Goal: Check status: Check status

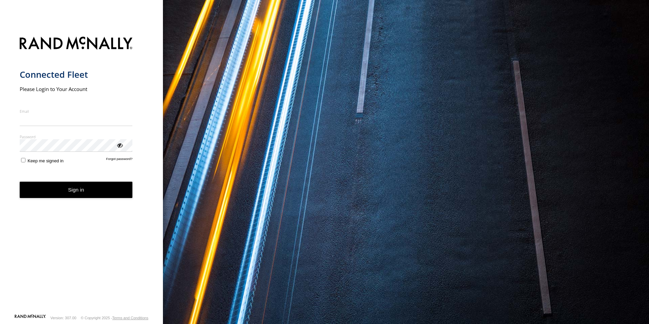
type input "**********"
click at [102, 146] on button "Sign in" at bounding box center [76, 190] width 113 height 17
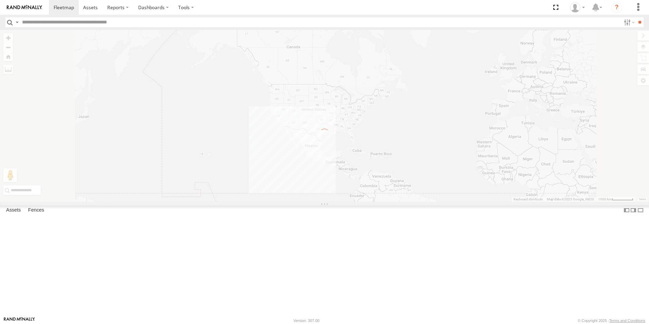
click at [59, 23] on input "text" at bounding box center [320, 22] width 602 height 10
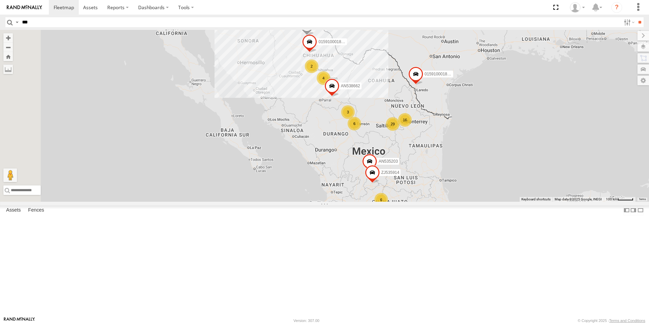
type input "***"
click at [636, 17] on input "**" at bounding box center [640, 22] width 8 height 10
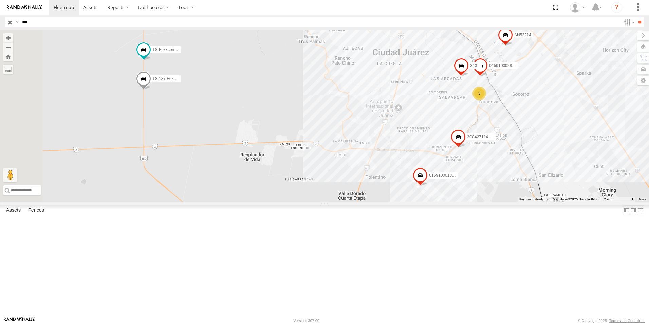
click at [0, 0] on div "TS Foxxcon 187" at bounding box center [0, 0] width 0 height 0
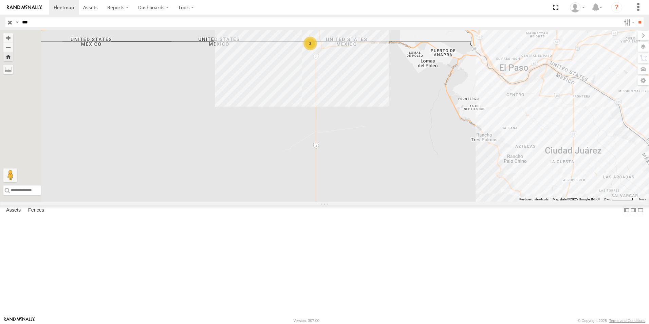
drag, startPoint x: 313, startPoint y: 144, endPoint x: 309, endPoint y: 207, distance: 63.0
click at [309, 202] on div "2" at bounding box center [324, 116] width 649 height 172
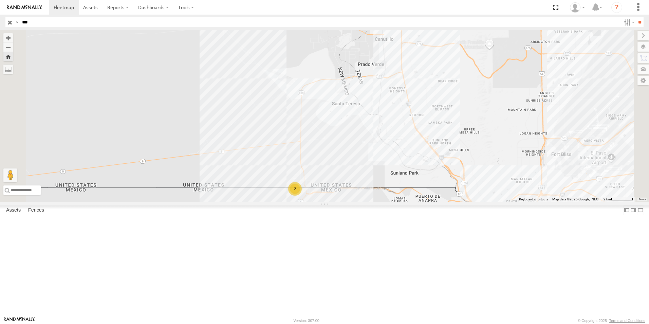
click at [0, 0] on div "TS Foxxcon 187" at bounding box center [0, 0] width 0 height 0
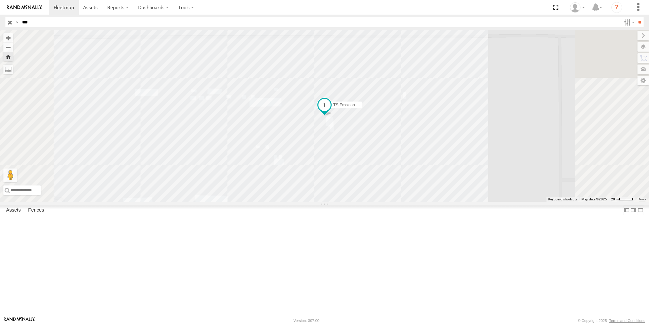
click at [331, 111] on span at bounding box center [324, 105] width 12 height 12
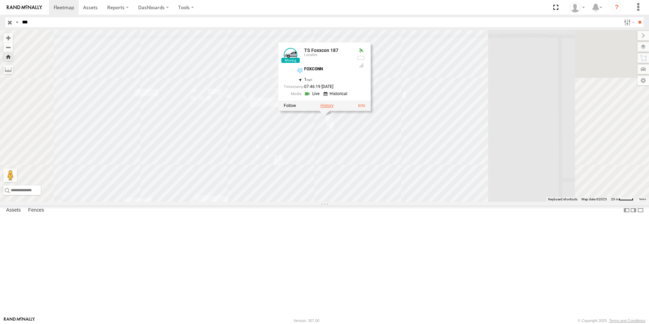
click at [334, 108] on label at bounding box center [326, 105] width 13 height 5
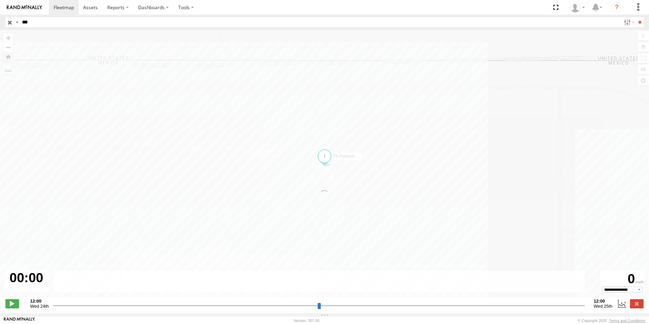
type input "**********"
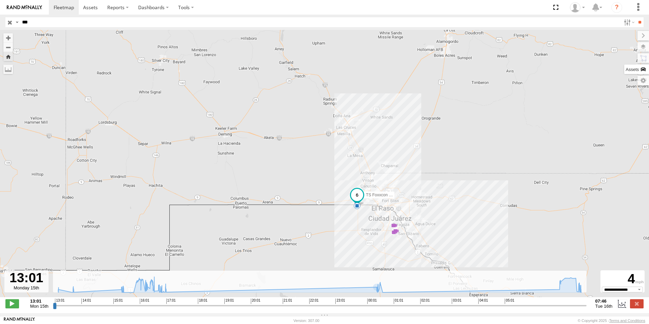
click at [641, 70] on label at bounding box center [636, 69] width 25 height 10
click at [435, 117] on div "TS Foxxcon 187 13:01 Mon 16:28 Mon 16:53 Mon 00:39 Tue 00:40 Tue 6" at bounding box center [324, 167] width 649 height 274
click at [626, 37] on label at bounding box center [637, 36] width 23 height 10
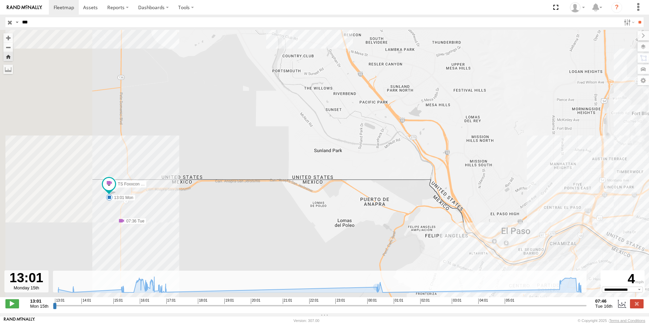
drag, startPoint x: 326, startPoint y: 216, endPoint x: 445, endPoint y: 166, distance: 129.2
click at [446, 166] on div "TS Foxxcon 187 13:01 Mon 16:28 Mon 16:53 Mon 00:39 Tue 00:40 Tue 5 07:36 Tue" at bounding box center [324, 167] width 649 height 274
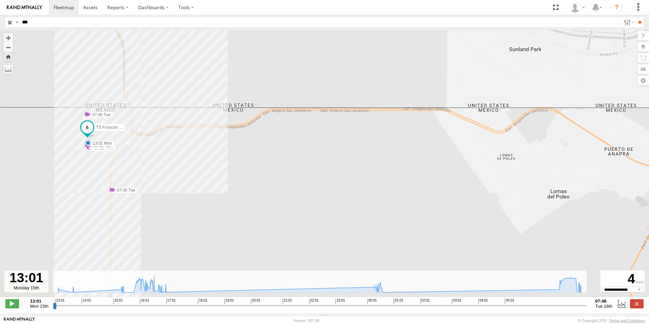
drag, startPoint x: 327, startPoint y: 156, endPoint x: 374, endPoint y: 144, distance: 48.8
click at [372, 144] on div "TS Foxxcon 187 13:01 Mon 16:28 Mon 16:53 Mon 00:39 Tue 00:40 Tue 07:36 Tue 13:3…" at bounding box center [324, 167] width 649 height 274
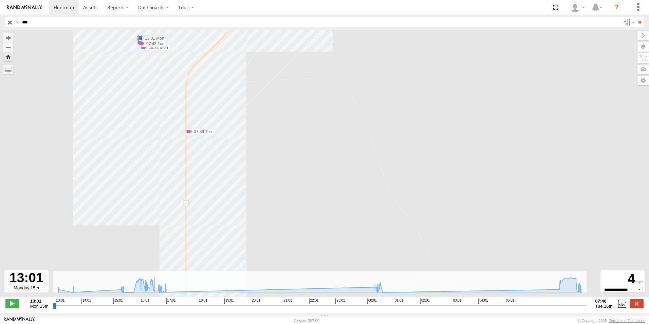
drag, startPoint x: 373, startPoint y: 136, endPoint x: 381, endPoint y: 132, distance: 8.2
click at [381, 132] on div "TS Foxxcon 187 13:01 Mon 16:28 Mon 16:53 Mon 00:39 Tue 00:40 Tue 07:36 Tue 13:3…" at bounding box center [324, 167] width 649 height 274
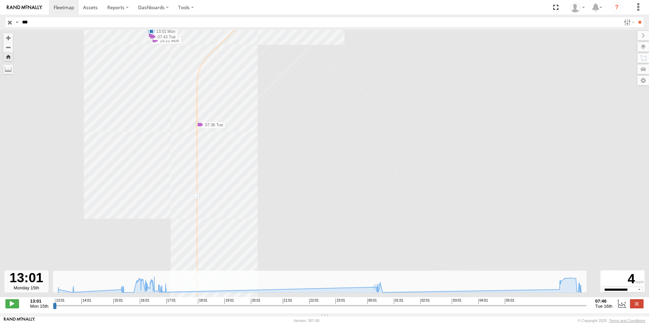
drag, startPoint x: 317, startPoint y: 143, endPoint x: 367, endPoint y: 216, distance: 88.4
click at [367, 216] on div "TS Foxxcon 187 13:01 Mon 16:28 Mon 16:53 Mon 00:39 Tue 00:40 Tue 07:36 Tue 13:3…" at bounding box center [324, 167] width 649 height 274
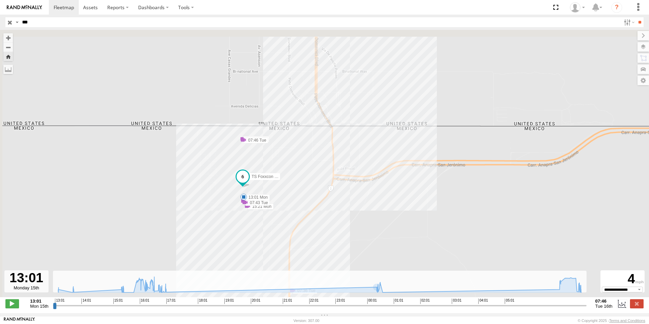
drag, startPoint x: 333, startPoint y: 172, endPoint x: 354, endPoint y: 240, distance: 71.0
click at [354, 240] on div "TS Foxxcon 187 13:01 Mon 16:28 Mon 16:53 Mon 00:39 Tue 00:40 Tue 07:36 Tue 13:3…" at bounding box center [324, 167] width 649 height 274
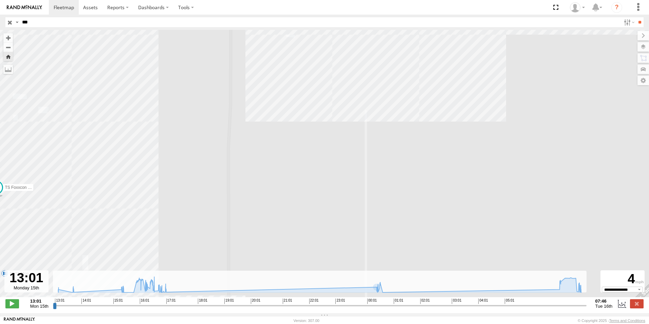
drag, startPoint x: 306, startPoint y: 218, endPoint x: 386, endPoint y: 186, distance: 86.2
click at [379, 189] on div "TS Foxxcon 187 13:01 Mon 16:28 Mon 16:53 Mon 00:39 Tue 00:40 Tue 07:36 Tue 13:3…" at bounding box center [324, 167] width 649 height 274
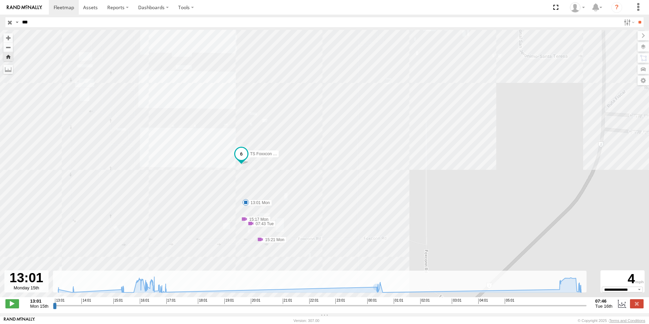
click at [39, 7] on img at bounding box center [24, 7] width 35 height 5
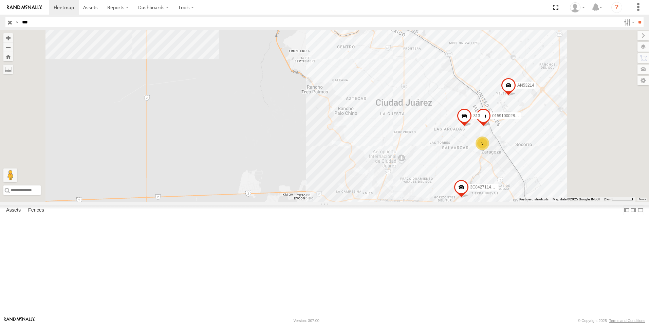
click at [0, 0] on div "Locales" at bounding box center [0, 0] width 0 height 0
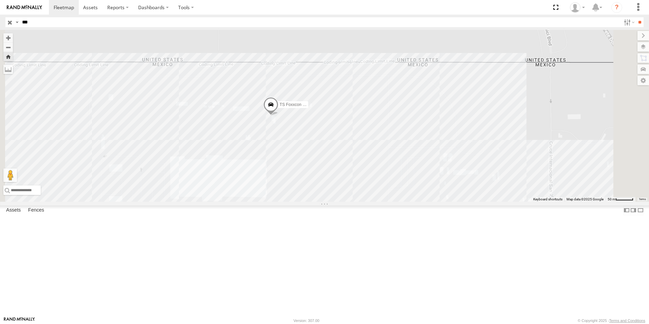
click at [0, 0] on div "Locales" at bounding box center [0, 0] width 0 height 0
click at [0, 0] on link at bounding box center [0, 0] width 0 height 0
click at [0, 0] on span at bounding box center [0, 0] width 0 height 0
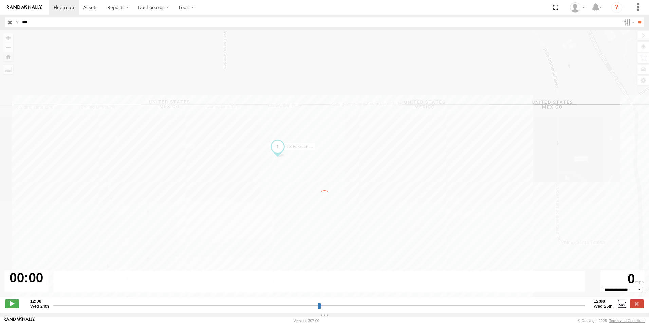
type input "**********"
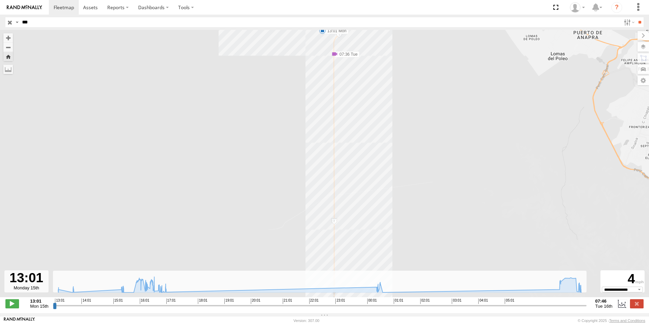
drag, startPoint x: 238, startPoint y: 137, endPoint x: 235, endPoint y: 179, distance: 41.8
click at [235, 179] on div "TS Foxxcon 187 13:01 Mon 16:28 Mon 16:53 Mon 00:39 Tue 00:40 Tue 5 07:36 Tue" at bounding box center [324, 167] width 649 height 274
